Goal: Task Accomplishment & Management: Manage account settings

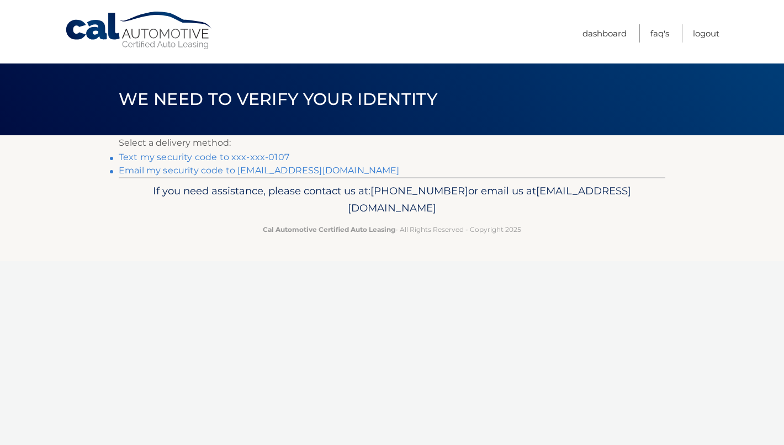
click at [256, 158] on link "Text my security code to xxx-xxx-0107" at bounding box center [204, 157] width 171 height 10
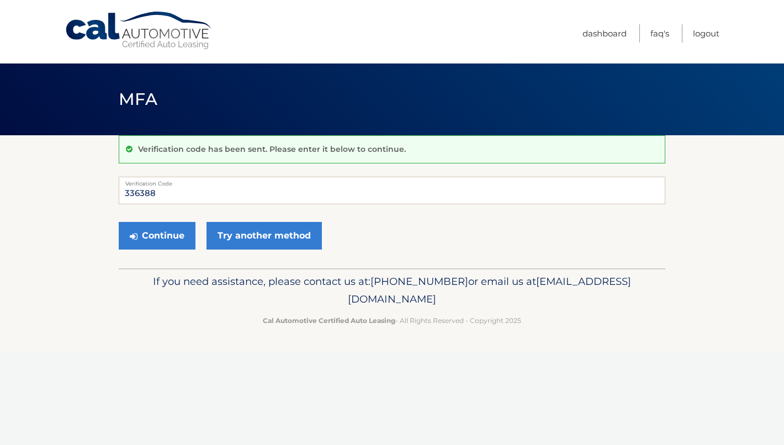
type input "336388"
click at [157, 235] on button "Continue" at bounding box center [157, 236] width 77 height 28
click at [165, 234] on button "Continue" at bounding box center [157, 236] width 77 height 28
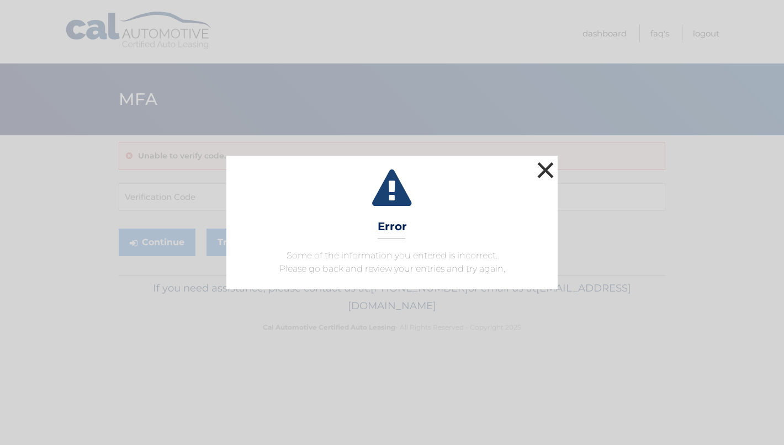
click at [549, 171] on button "×" at bounding box center [545, 170] width 22 height 22
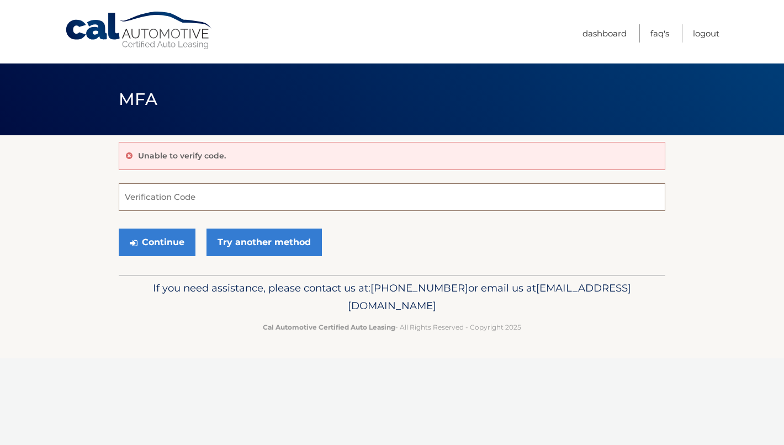
click at [229, 190] on input "Verification Code" at bounding box center [392, 197] width 547 height 28
type input "336388"
click at [157, 242] on button "Continue" at bounding box center [157, 243] width 77 height 28
click at [159, 235] on button "Continue" at bounding box center [157, 243] width 77 height 28
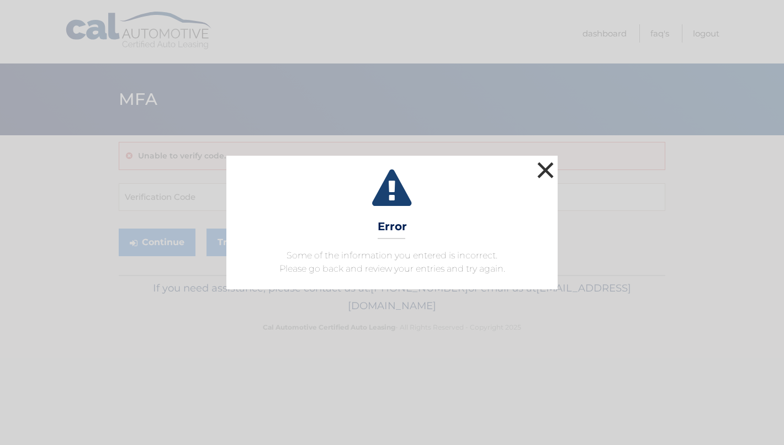
click at [544, 169] on button "×" at bounding box center [545, 170] width 22 height 22
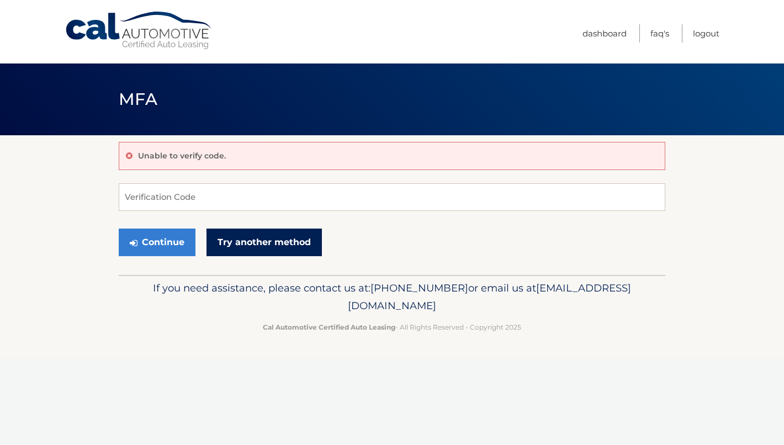
click at [231, 238] on link "Try another method" at bounding box center [263, 243] width 115 height 28
